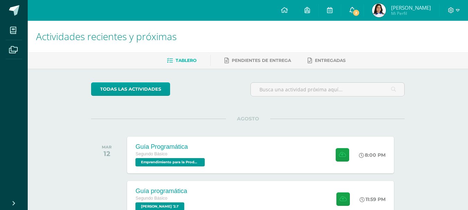
click at [360, 12] on span "2" at bounding box center [357, 13] width 8 height 8
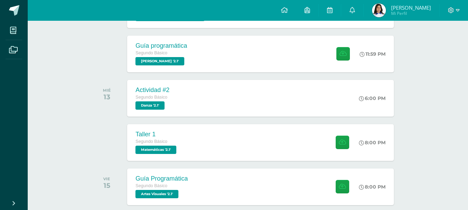
scroll to position [146, 0]
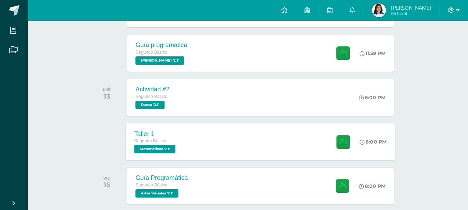
click at [244, 159] on div "Taller 1 Segundo Básico Matemáticas '2.1' 8:00 PM Taller 1 Matemáticas" at bounding box center [260, 141] width 269 height 37
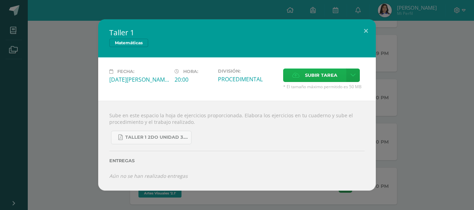
click at [316, 76] on span "Subir tarea" at bounding box center [321, 75] width 32 height 13
click at [0, 0] on input "Subir tarea" at bounding box center [0, 0] width 0 height 0
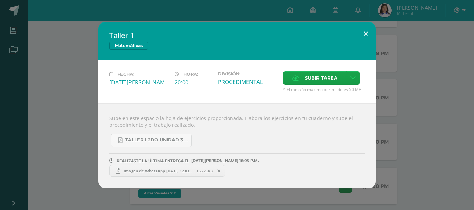
click at [364, 24] on button at bounding box center [366, 34] width 20 height 24
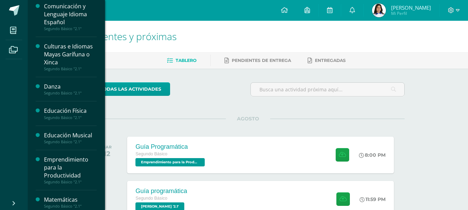
scroll to position [106, 0]
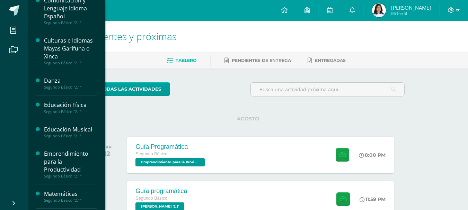
click at [57, 104] on div "Educación Física" at bounding box center [70, 105] width 53 height 8
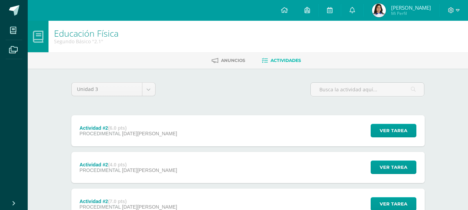
click at [81, 37] on link "Educación Física" at bounding box center [86, 33] width 64 height 12
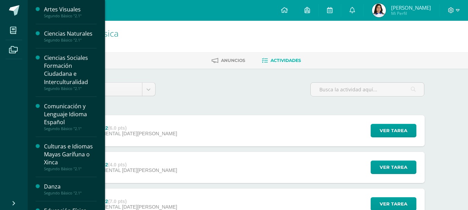
click at [43, 32] on div at bounding box center [40, 36] width 8 height 13
click at [48, 32] on div "Ciencias Naturales" at bounding box center [70, 34] width 53 height 8
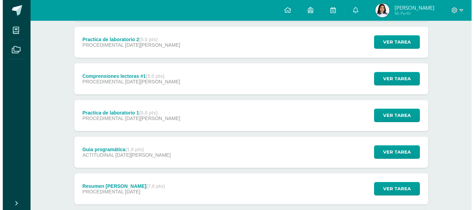
scroll to position [382, 0]
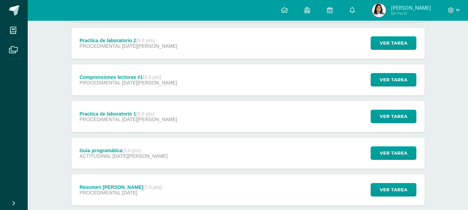
click at [160, 83] on div "PROCEDIMENTAL 08 de Agosto" at bounding box center [128, 83] width 98 height 6
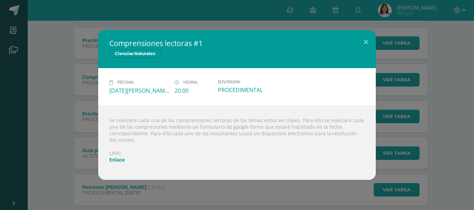
click at [117, 157] on link "Enlace" at bounding box center [116, 160] width 15 height 7
